Goal: Check status

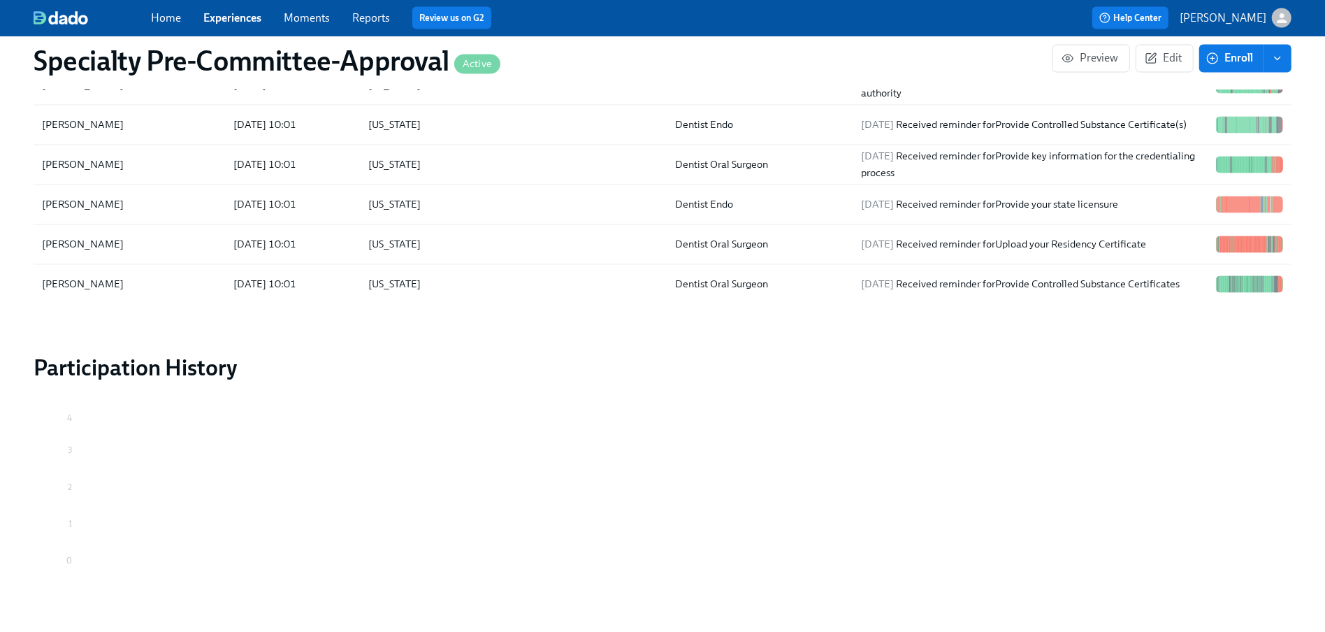
scroll to position [2402, 0]
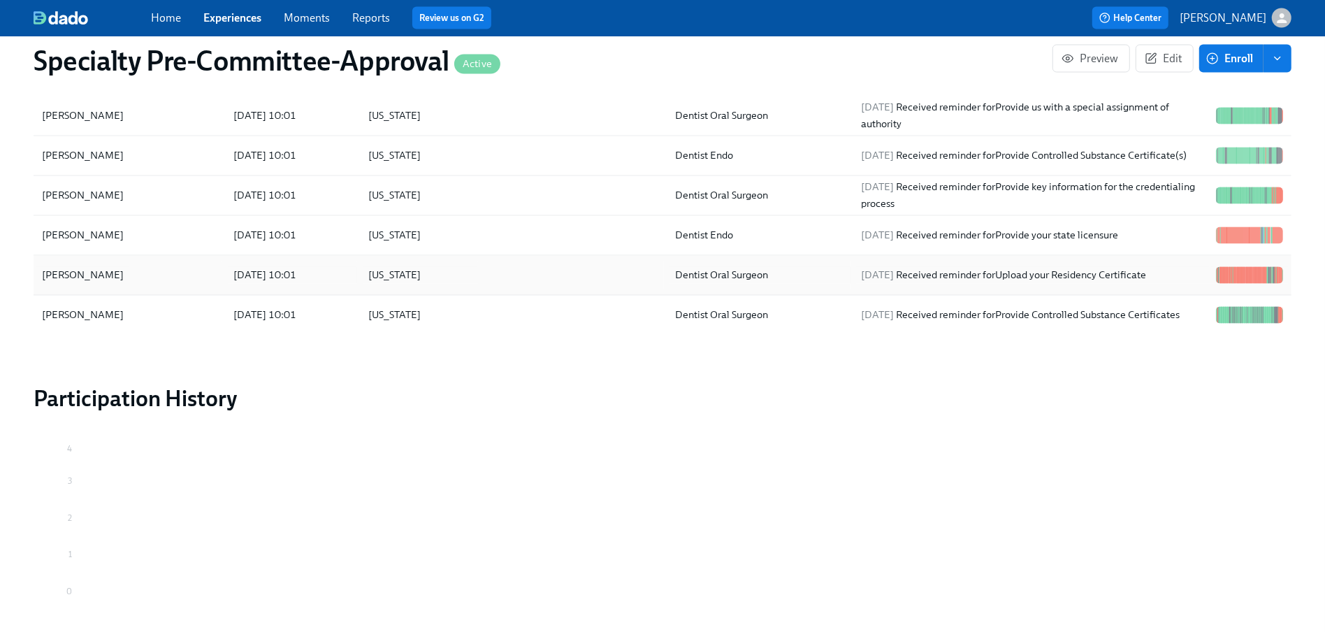
click at [89, 284] on div "[PERSON_NAME]" at bounding box center [82, 275] width 93 height 17
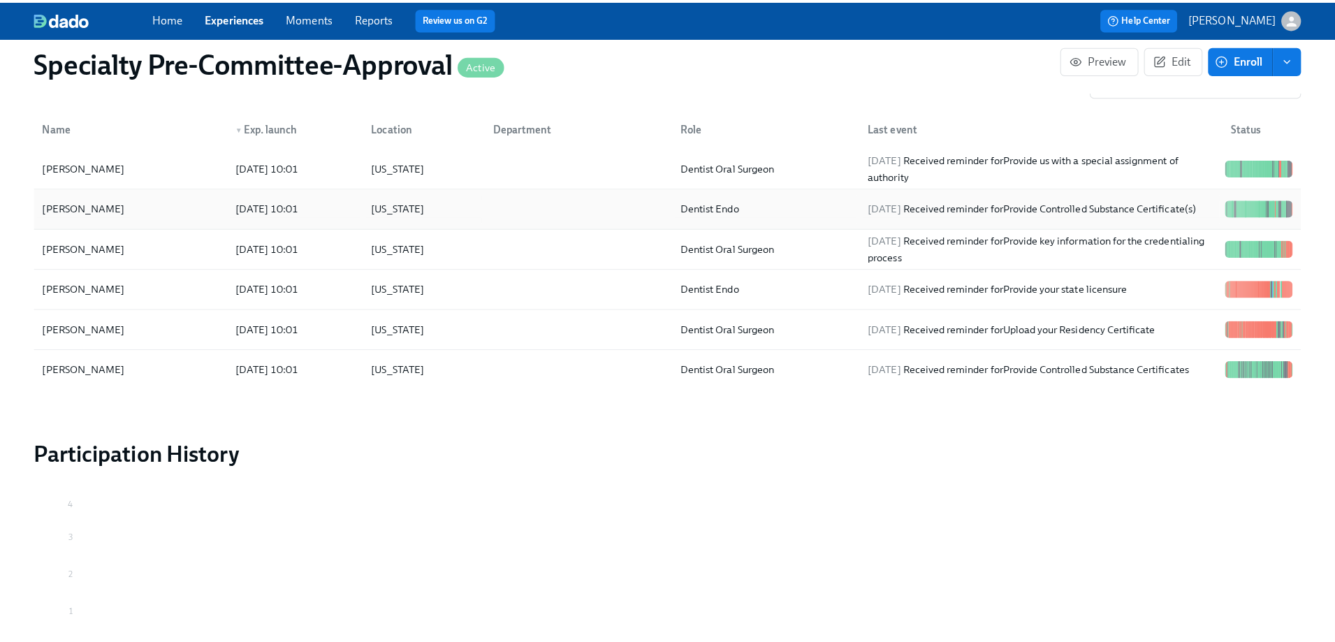
scroll to position [2332, 0]
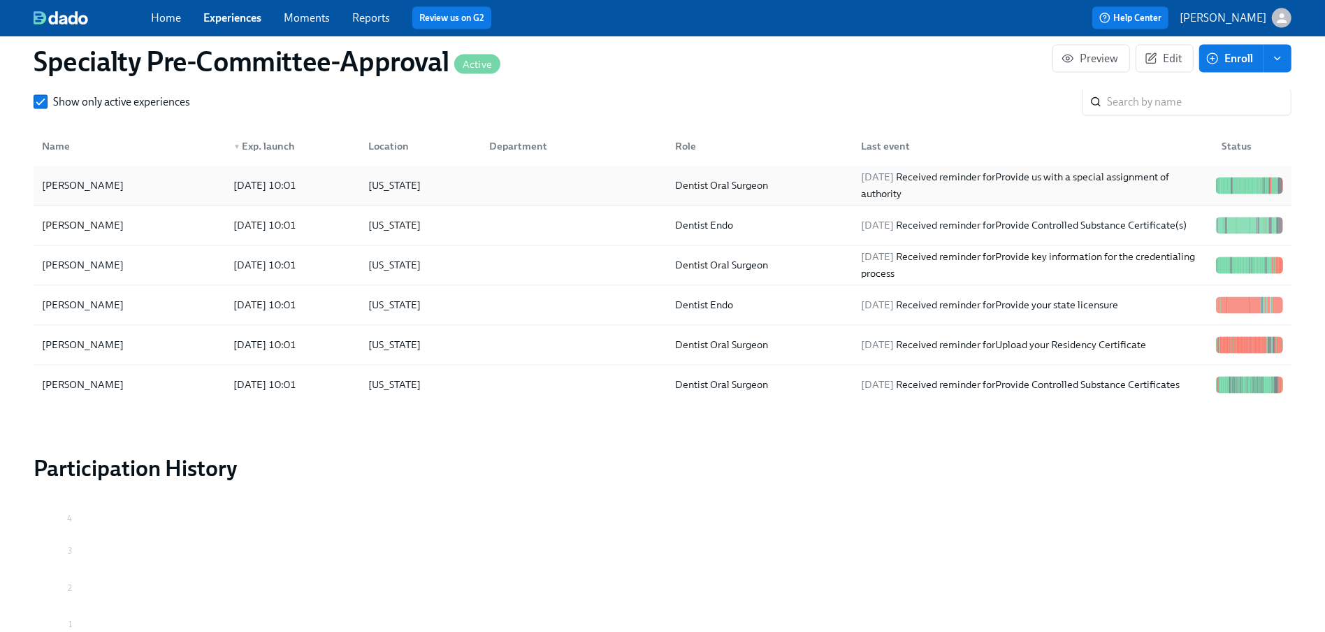
click at [129, 194] on div "[PERSON_NAME]" at bounding box center [82, 185] width 93 height 17
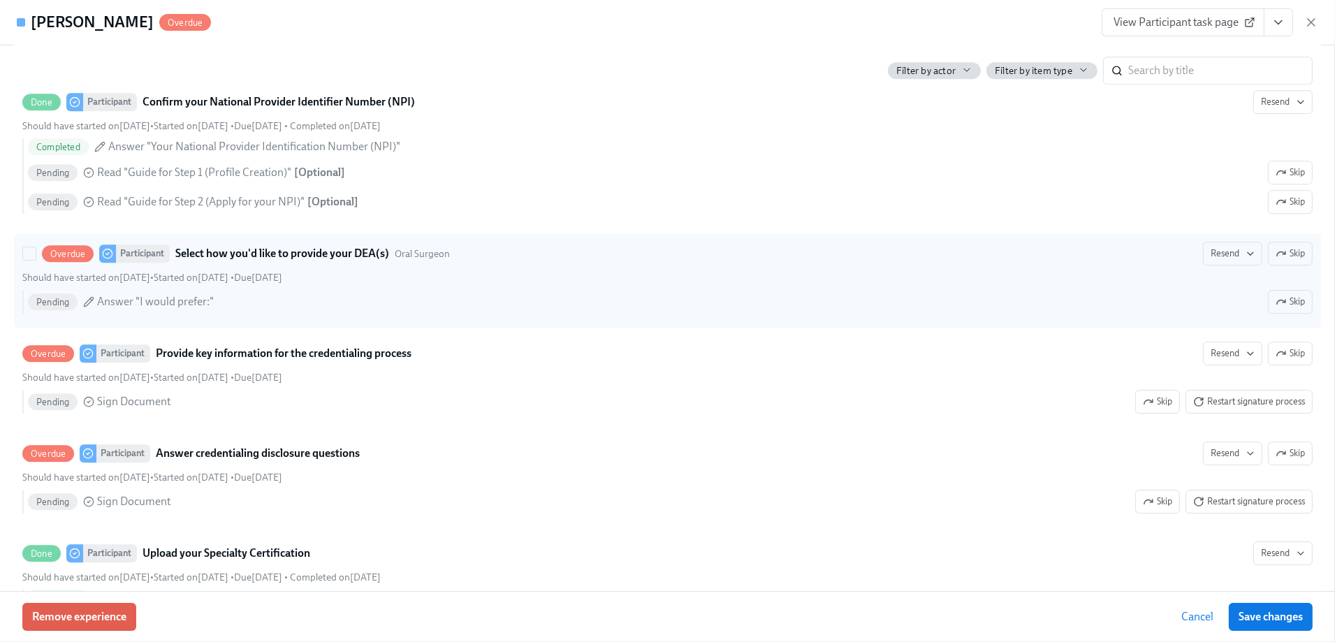
scroll to position [5520, 0]
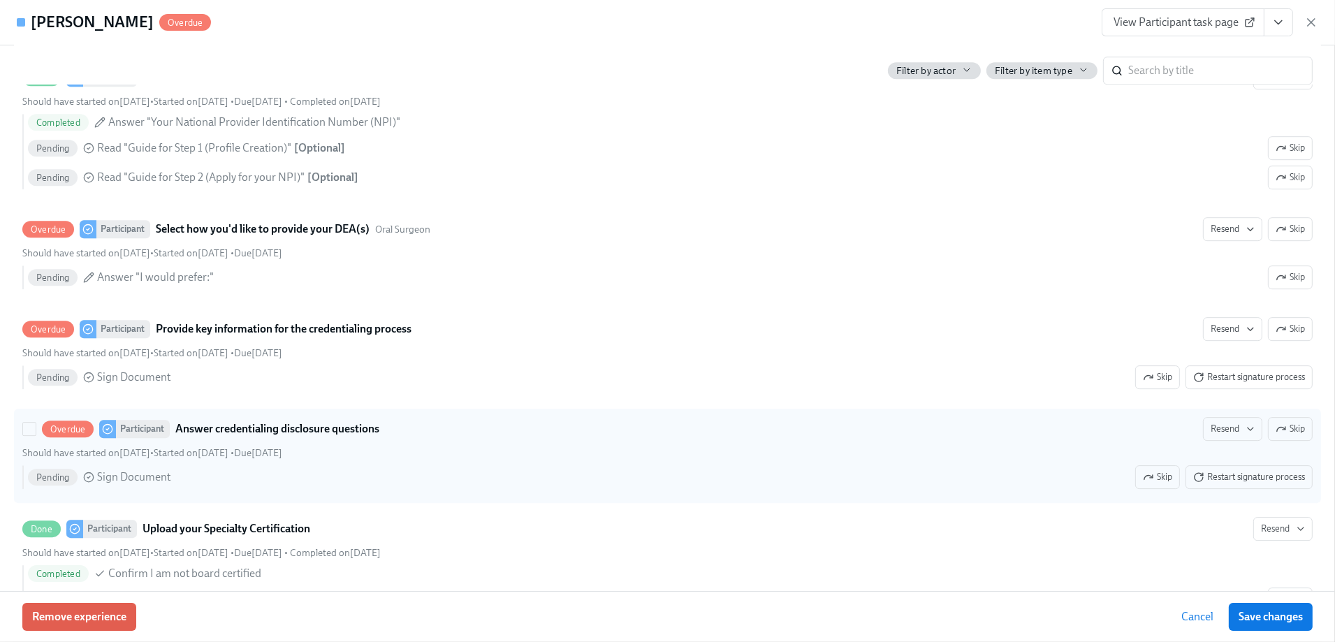
click at [1284, 430] on span "Skip" at bounding box center [1290, 429] width 29 height 14
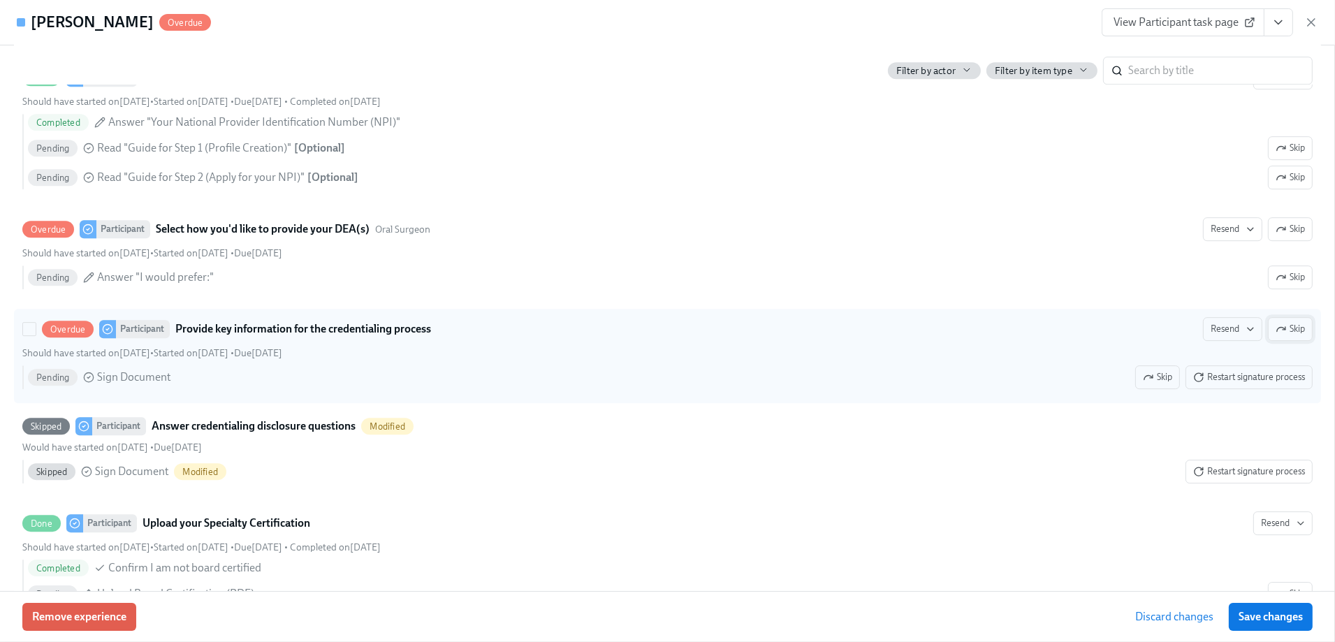
click at [1276, 331] on span "Skip" at bounding box center [1290, 329] width 29 height 14
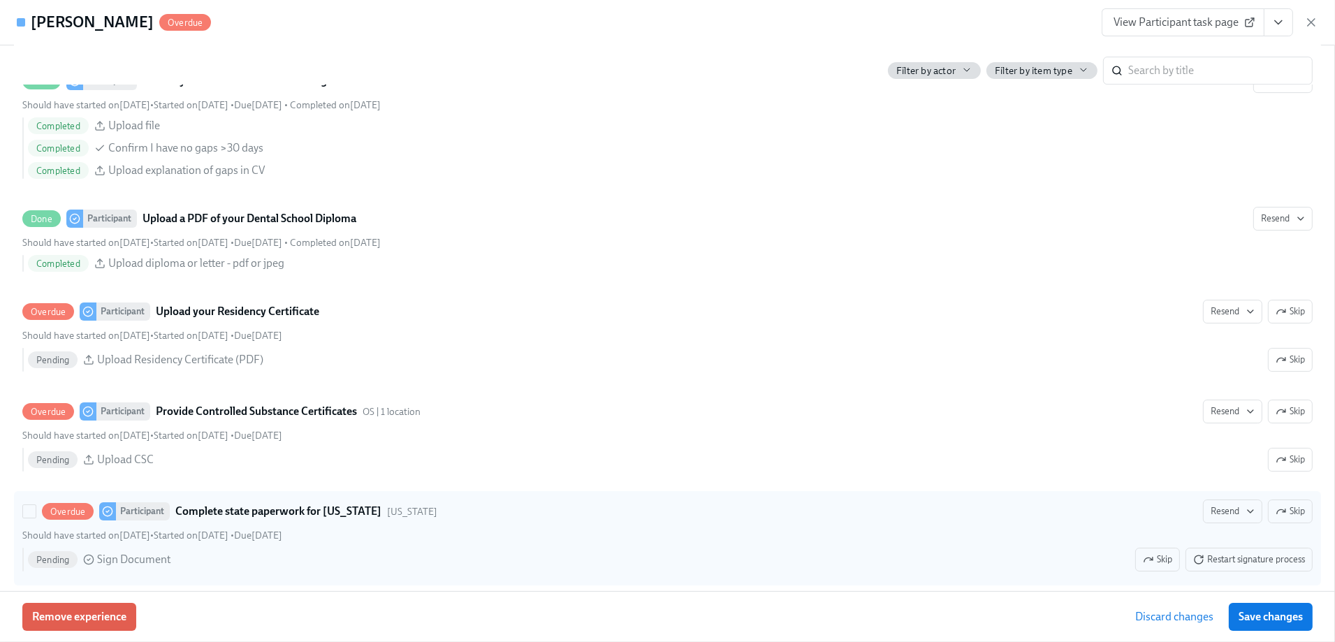
scroll to position [6149, 0]
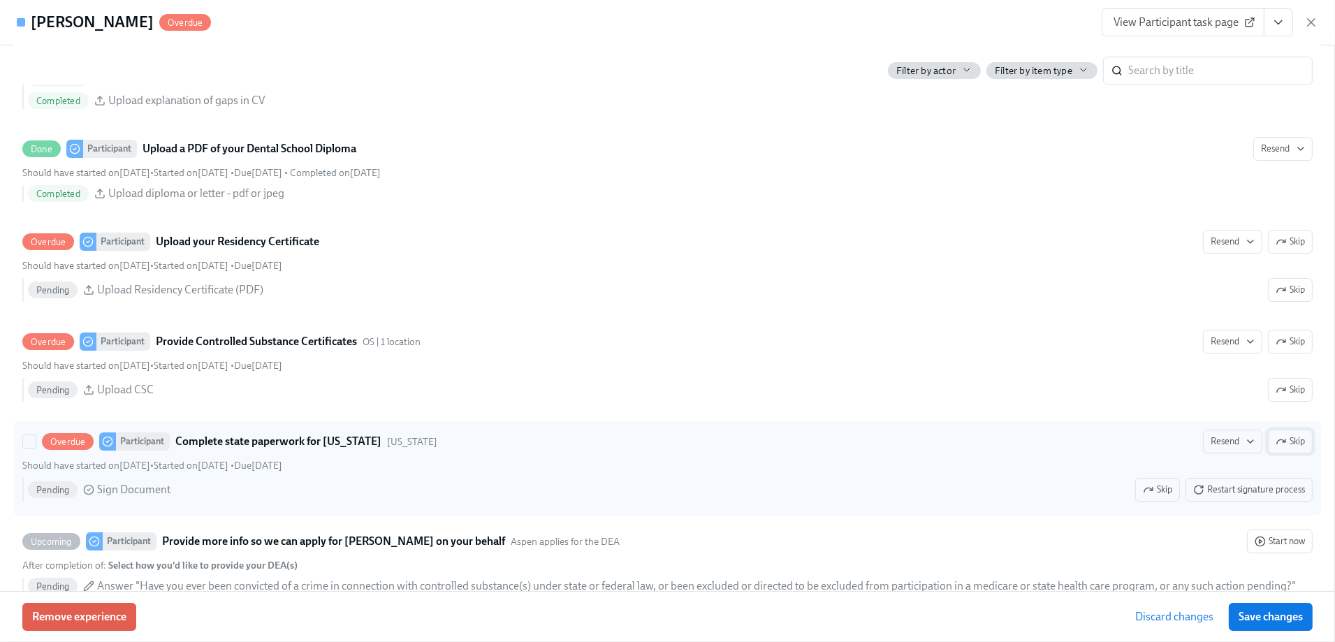
click at [1282, 442] on span "Skip" at bounding box center [1290, 442] width 29 height 14
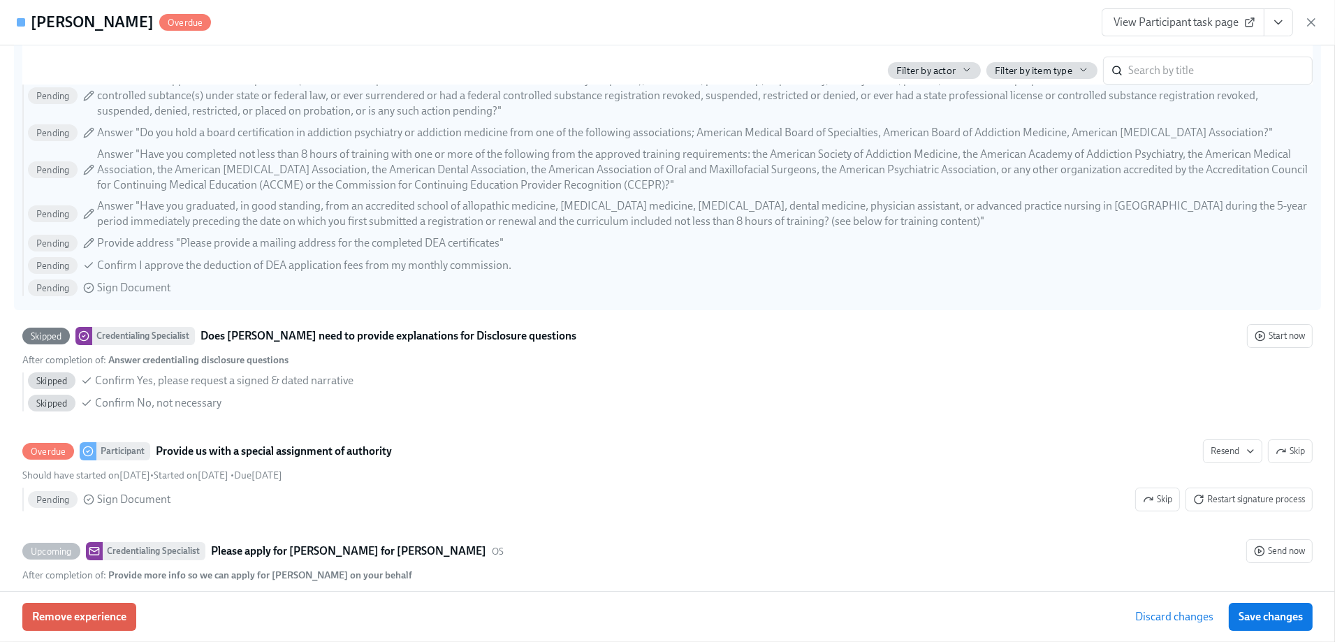
scroll to position [6778, 0]
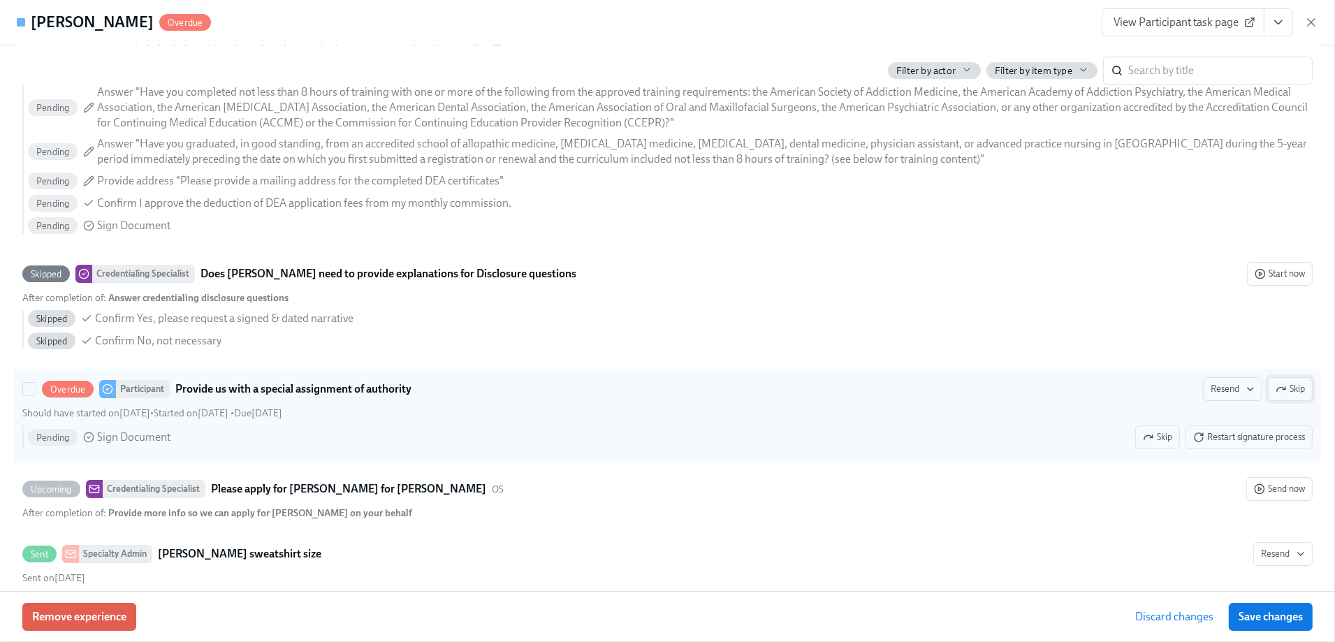
click at [1276, 388] on span "Skip" at bounding box center [1290, 389] width 29 height 14
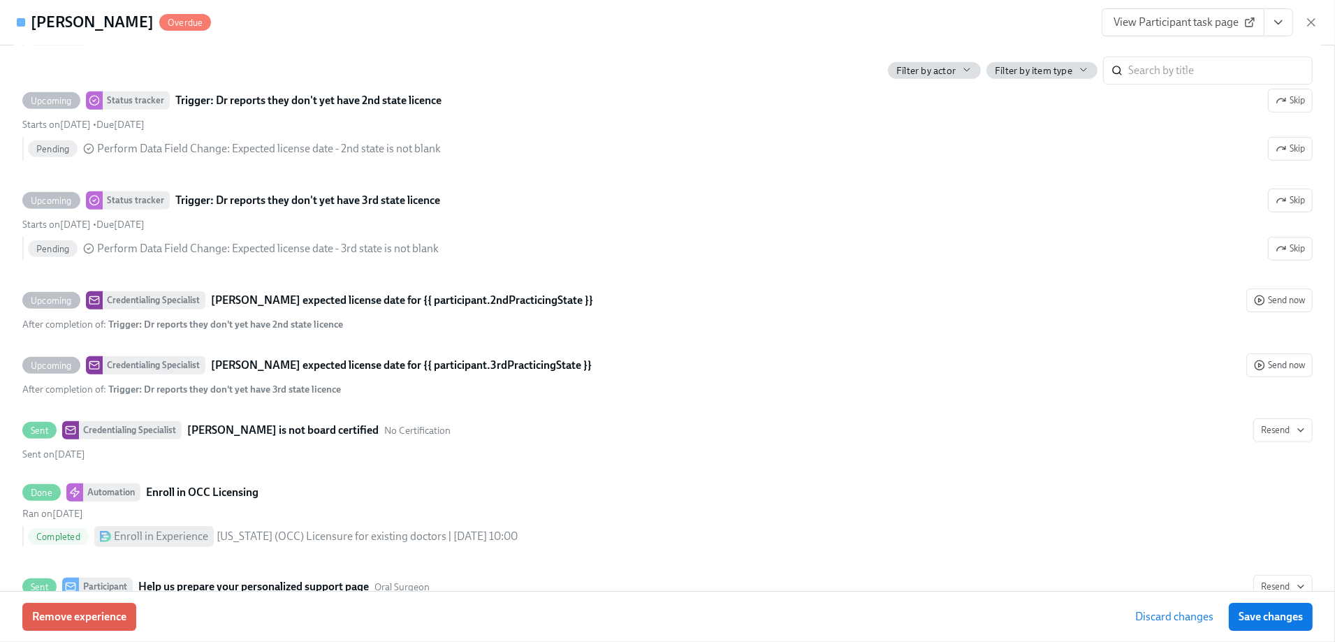
scroll to position [595, 0]
